Goal: Ask a question

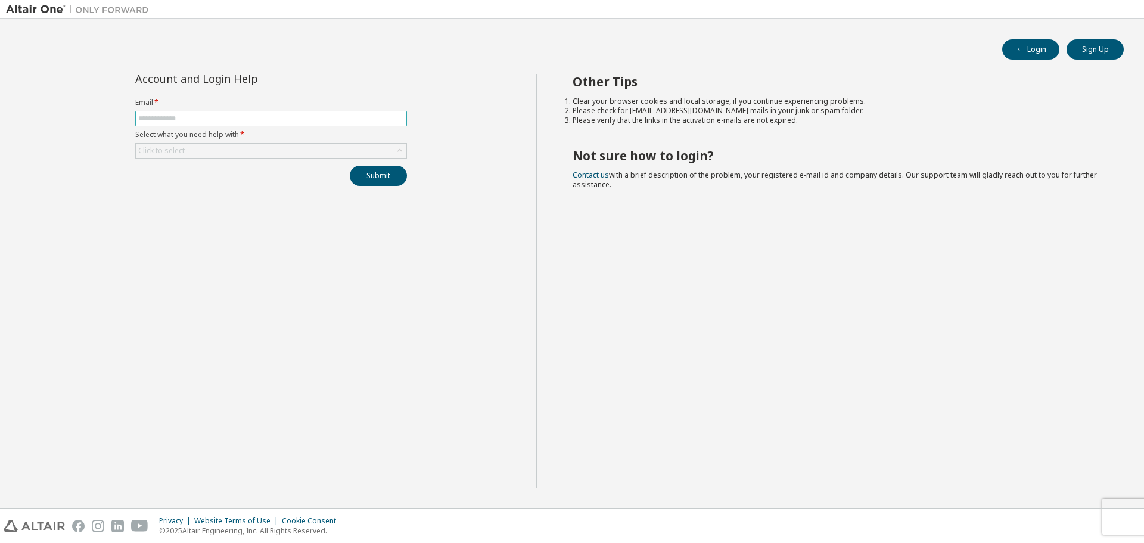
click at [229, 122] on input "text" at bounding box center [271, 119] width 266 height 10
type input "**********"
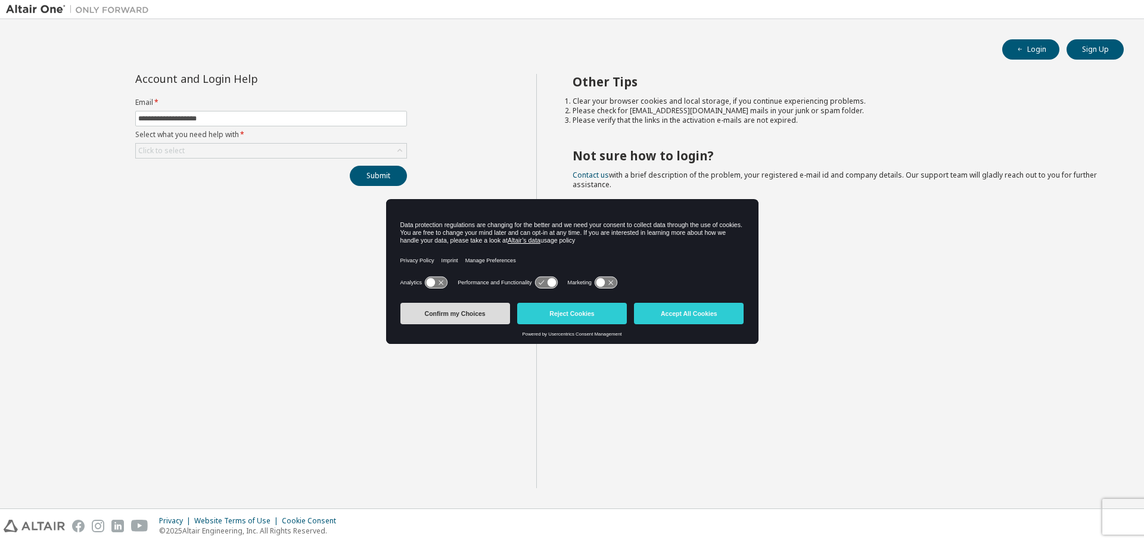
click at [480, 318] on button "Confirm my Choices" at bounding box center [455, 313] width 110 height 21
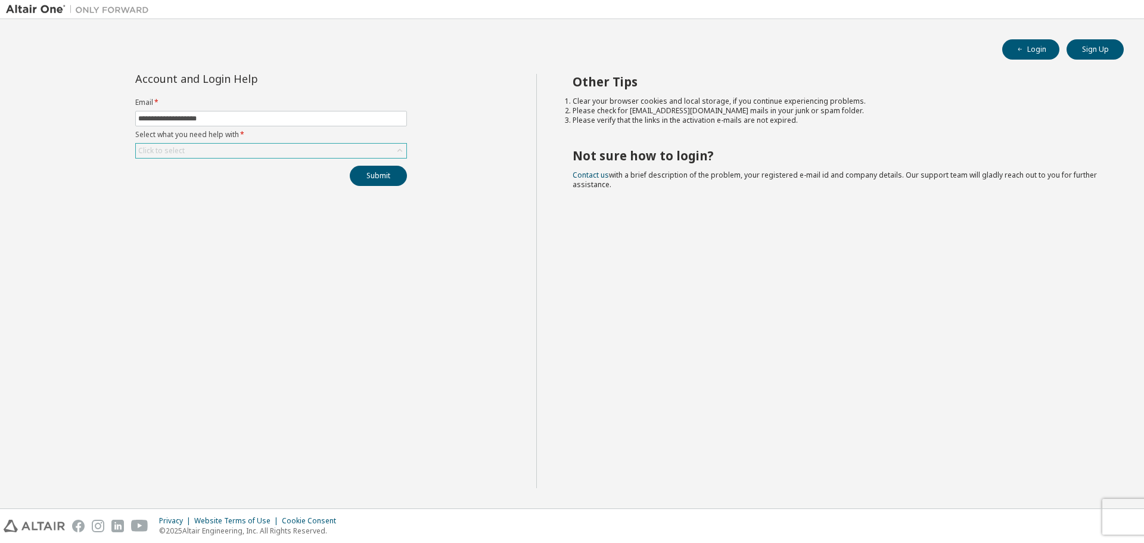
click at [241, 154] on div "Click to select" at bounding box center [271, 151] width 271 height 14
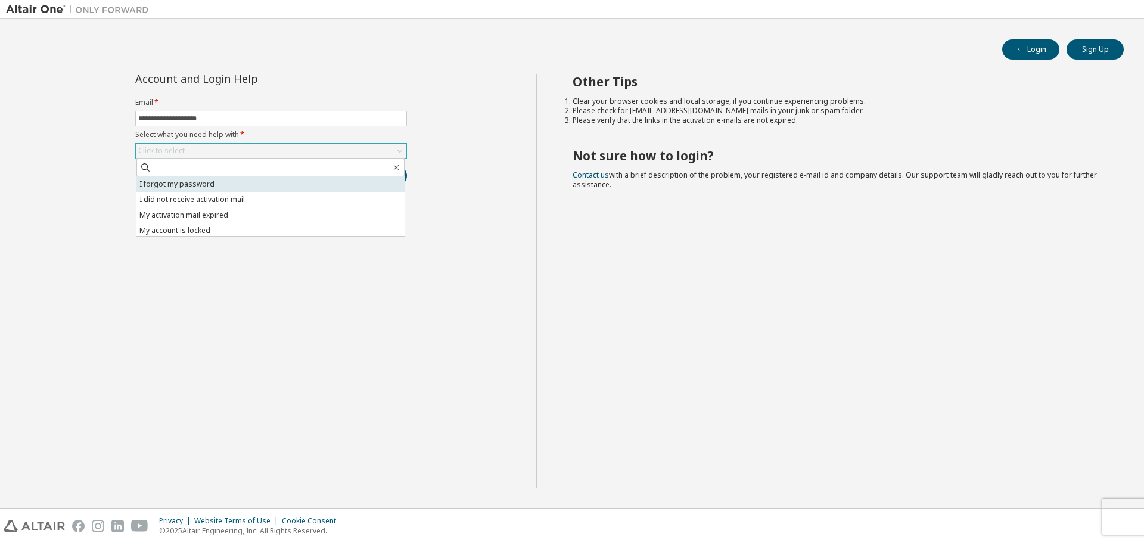
click at [226, 180] on li "I forgot my password" at bounding box center [270, 183] width 268 height 15
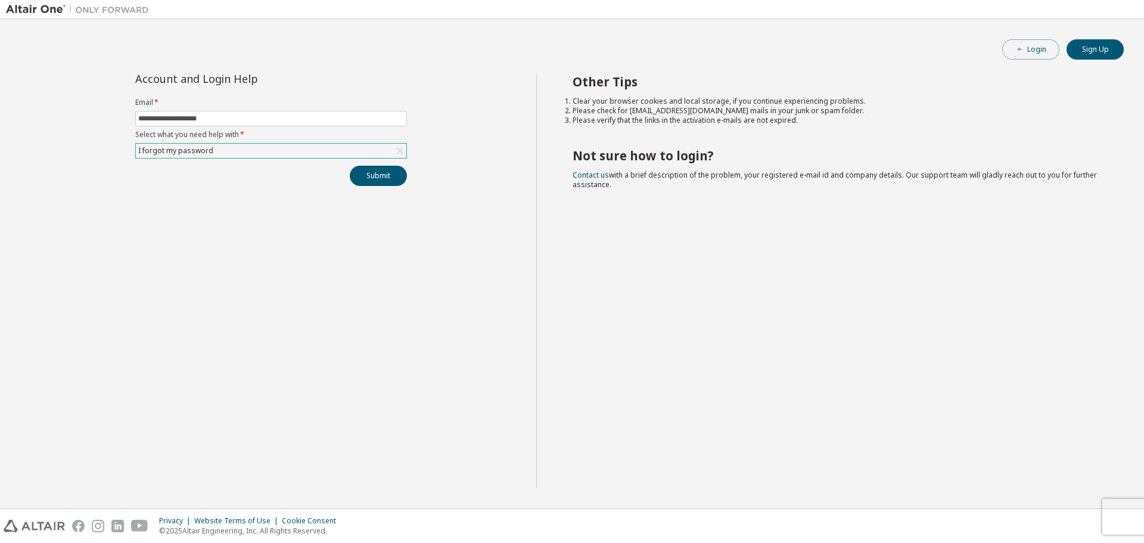
click at [1024, 49] on span "button" at bounding box center [1020, 50] width 10 height 10
click at [216, 127] on form "Email * Select what you need help with * Click to select" at bounding box center [271, 128] width 272 height 61
click at [221, 114] on input "text" at bounding box center [271, 119] width 266 height 10
click at [356, 154] on div "Click to select" at bounding box center [271, 151] width 271 height 14
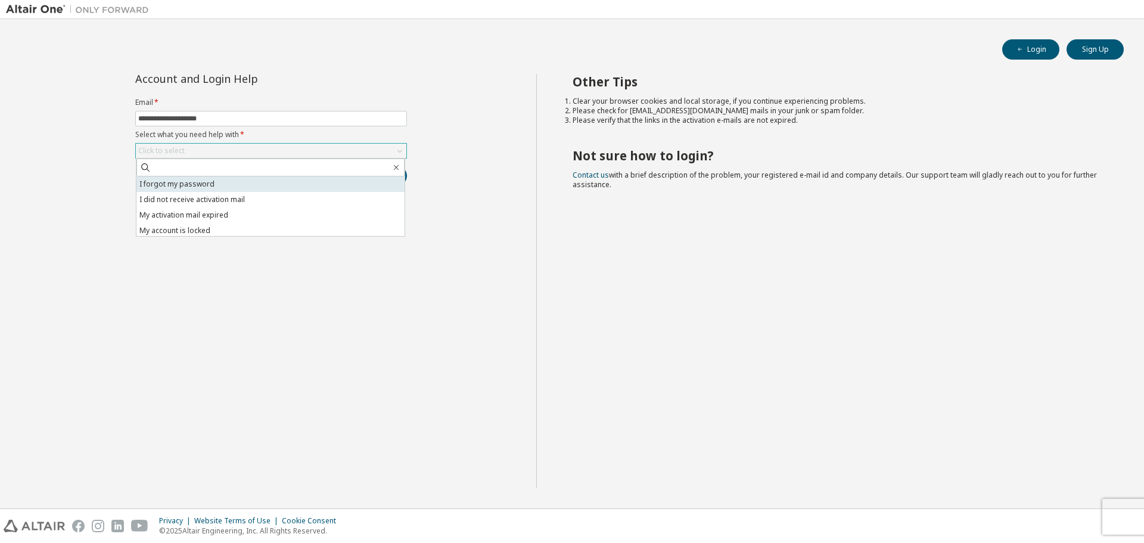
click at [284, 185] on li "I forgot my password" at bounding box center [270, 183] width 268 height 15
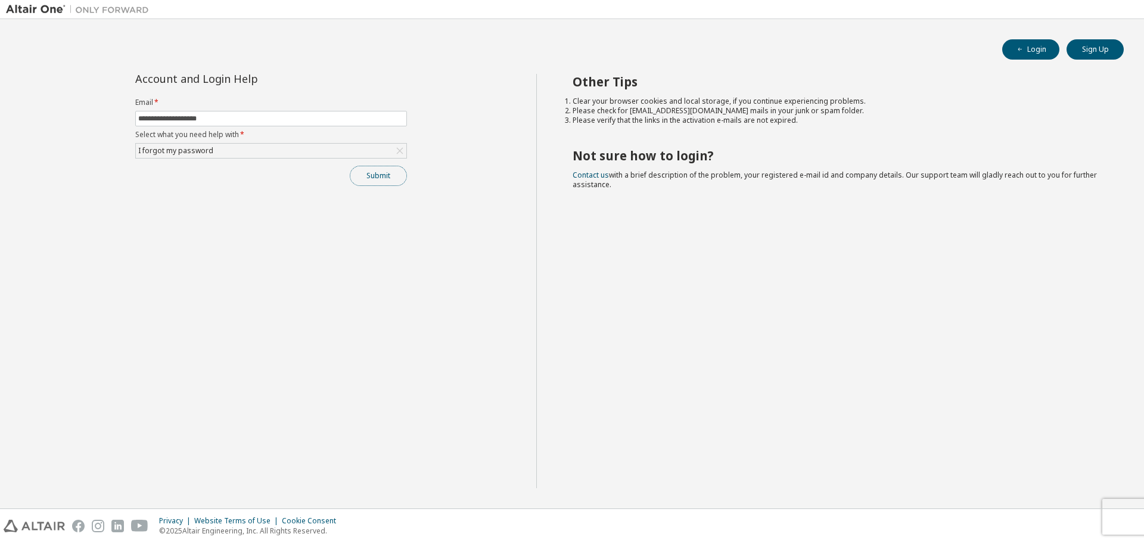
click at [385, 175] on button "Submit" at bounding box center [378, 176] width 57 height 20
click at [385, 175] on div "Submit" at bounding box center [271, 176] width 272 height 20
click at [385, 175] on button "Submit" at bounding box center [378, 176] width 57 height 20
click at [385, 175] on div "Submit" at bounding box center [271, 176] width 272 height 20
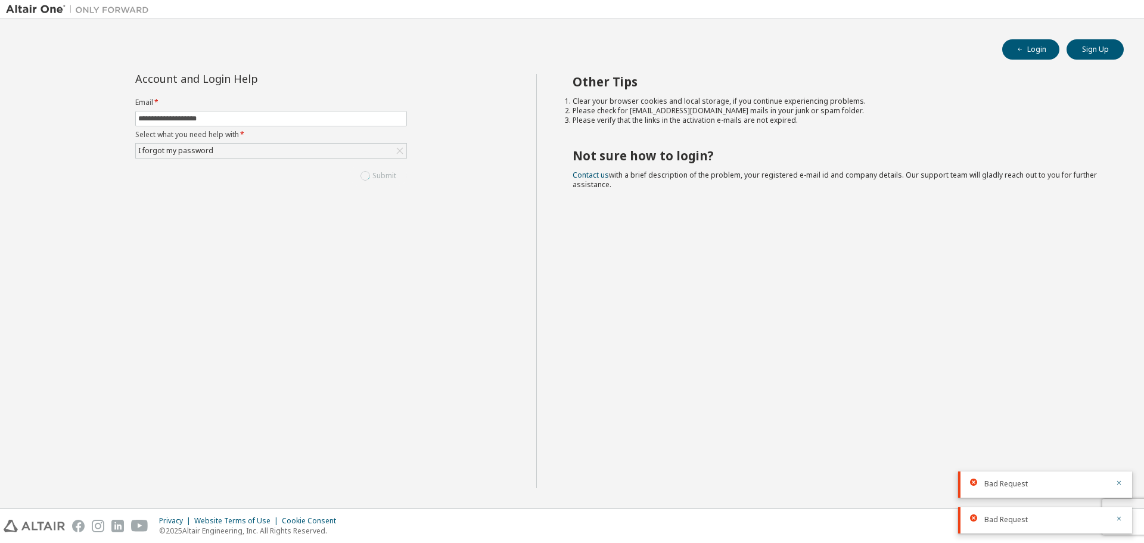
click at [385, 175] on div "Submit" at bounding box center [271, 176] width 272 height 20
click at [385, 175] on button "Submit" at bounding box center [378, 176] width 57 height 20
drag, startPoint x: 173, startPoint y: 117, endPoint x: 582, endPoint y: 135, distance: 409.2
click at [582, 135] on div "**********" at bounding box center [572, 288] width 1132 height 428
type input "**********"
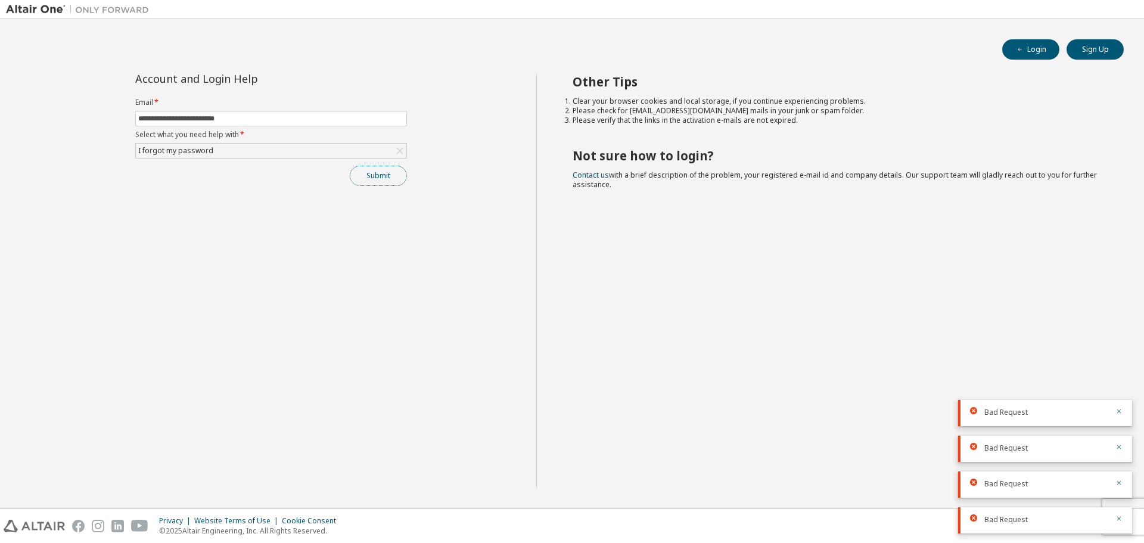
click at [375, 172] on button "Submit" at bounding box center [378, 176] width 57 height 20
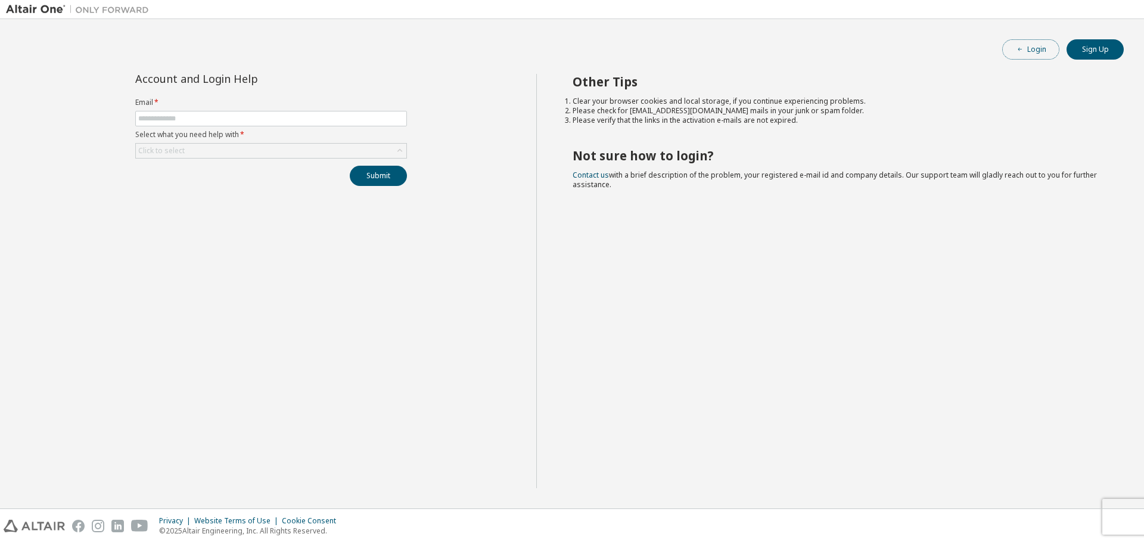
click at [1042, 54] on button "Login" at bounding box center [1030, 49] width 57 height 20
click at [271, 122] on input "text" at bounding box center [271, 119] width 266 height 10
drag, startPoint x: 172, startPoint y: 119, endPoint x: 475, endPoint y: 138, distance: 303.9
click at [467, 138] on div "**********" at bounding box center [271, 281] width 530 height 414
type input "**********"
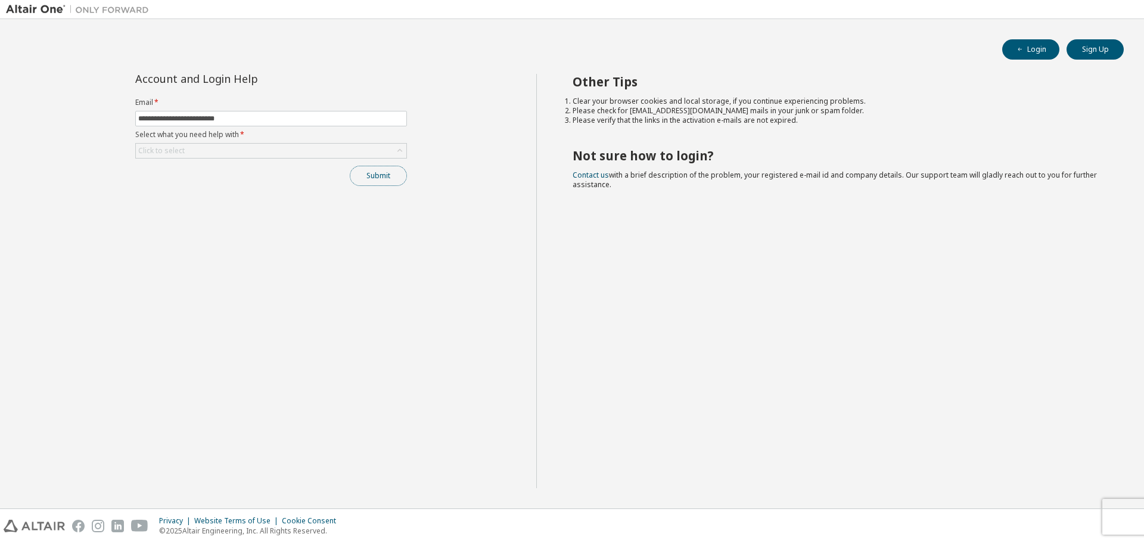
click at [393, 179] on button "Submit" at bounding box center [378, 176] width 57 height 20
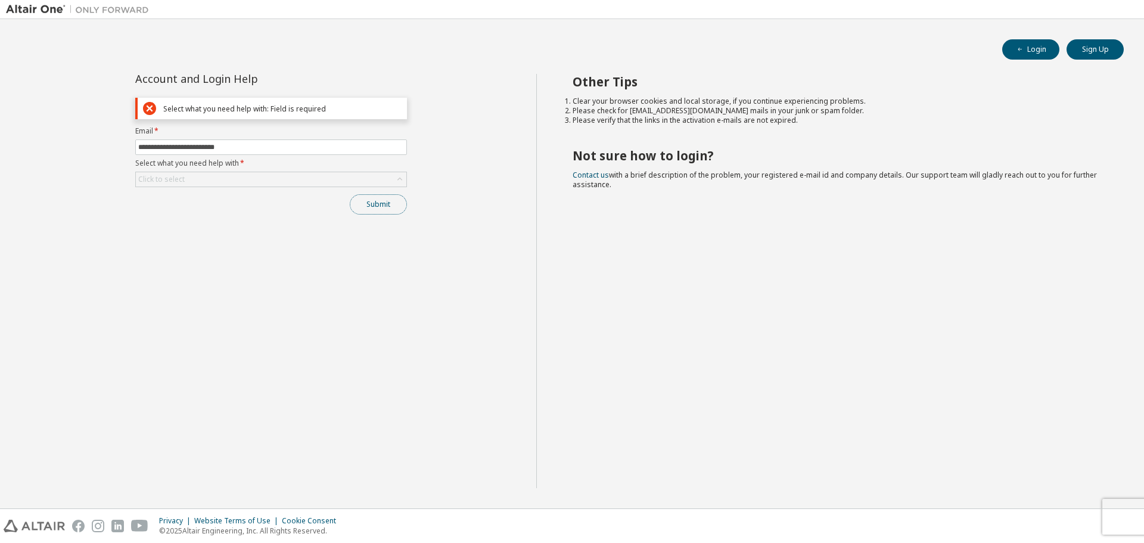
click at [387, 209] on button "Submit" at bounding box center [378, 204] width 57 height 20
click at [387, 210] on button "Submit" at bounding box center [378, 204] width 57 height 20
drag, startPoint x: 387, startPoint y: 210, endPoint x: 391, endPoint y: 184, distance: 26.0
click at [386, 210] on button "Submit" at bounding box center [378, 204] width 57 height 20
click at [391, 182] on div "Click to select" at bounding box center [271, 179] width 271 height 14
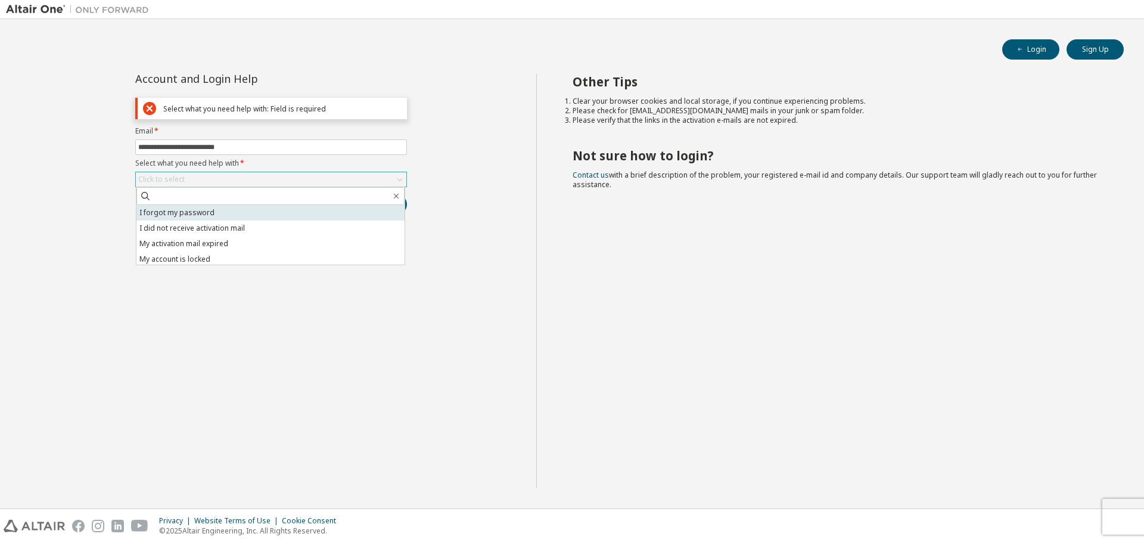
click at [335, 207] on li "I forgot my password" at bounding box center [270, 212] width 268 height 15
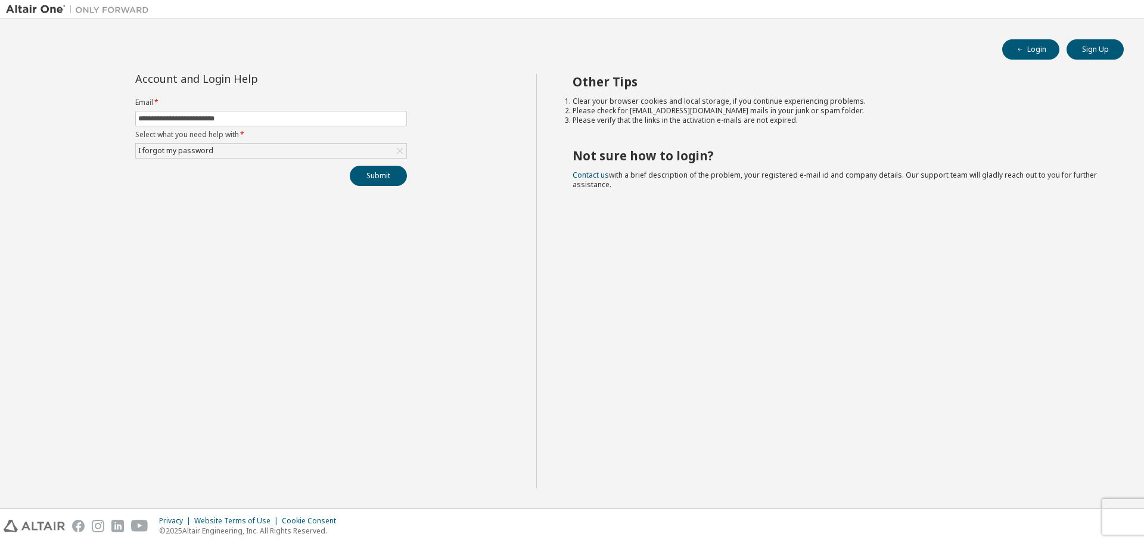
click at [371, 190] on div "**********" at bounding box center [271, 281] width 530 height 414
click at [383, 173] on button "Submit" at bounding box center [378, 176] width 57 height 20
